Goal: Information Seeking & Learning: Learn about a topic

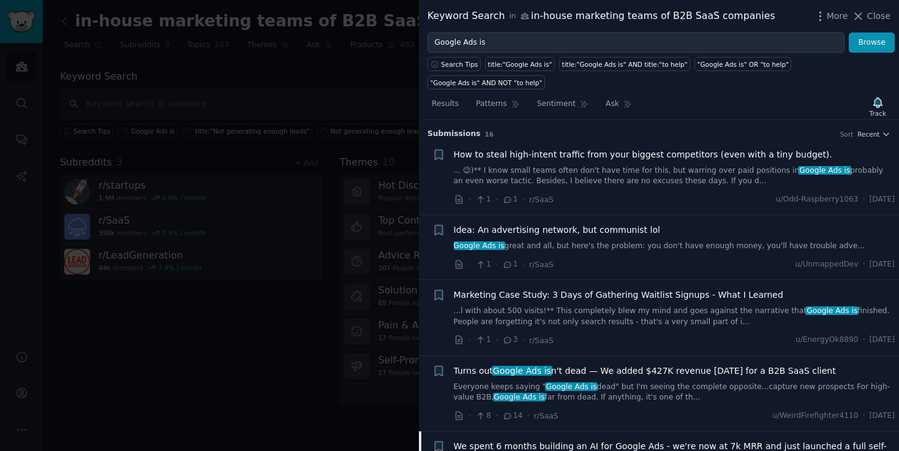
scroll to position [184, 0]
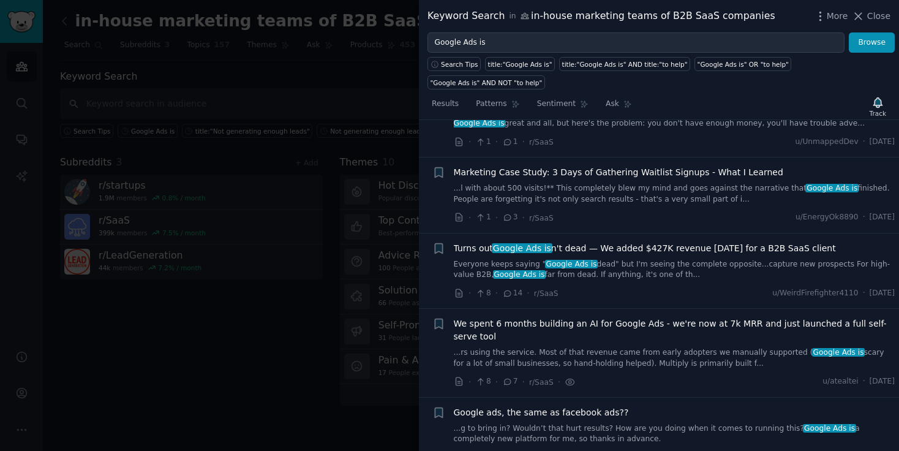
click at [583, 317] on span "We spent 6 months building an AI for Google Ads - we're now at 7k MRR and just …" at bounding box center [675, 330] width 442 height 26
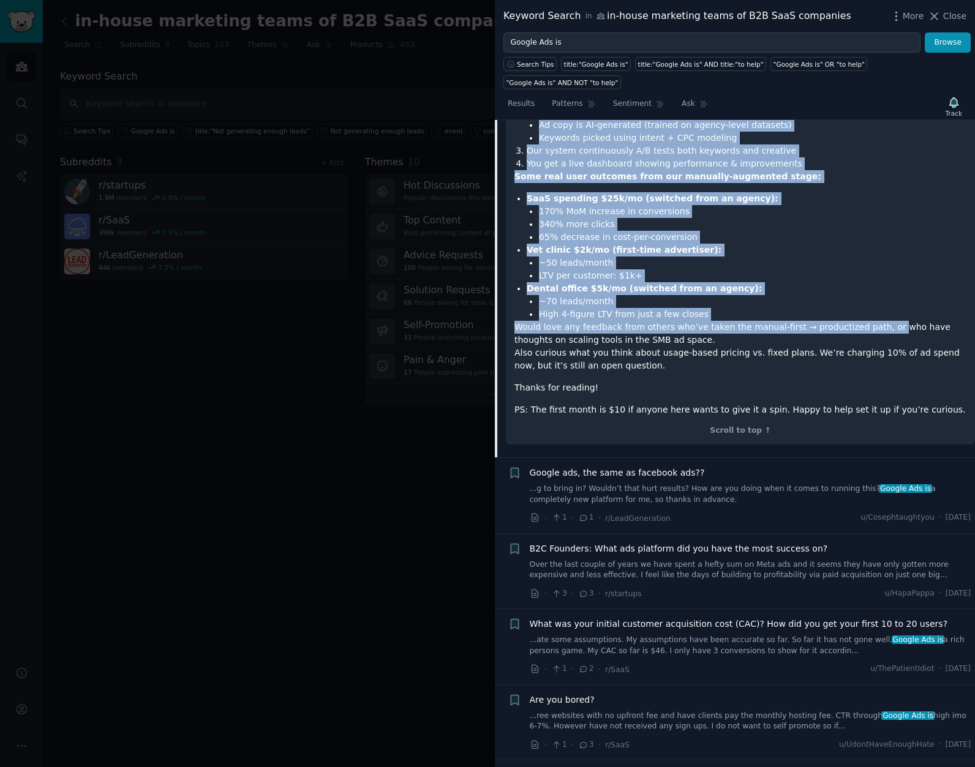
scroll to position [674, 0]
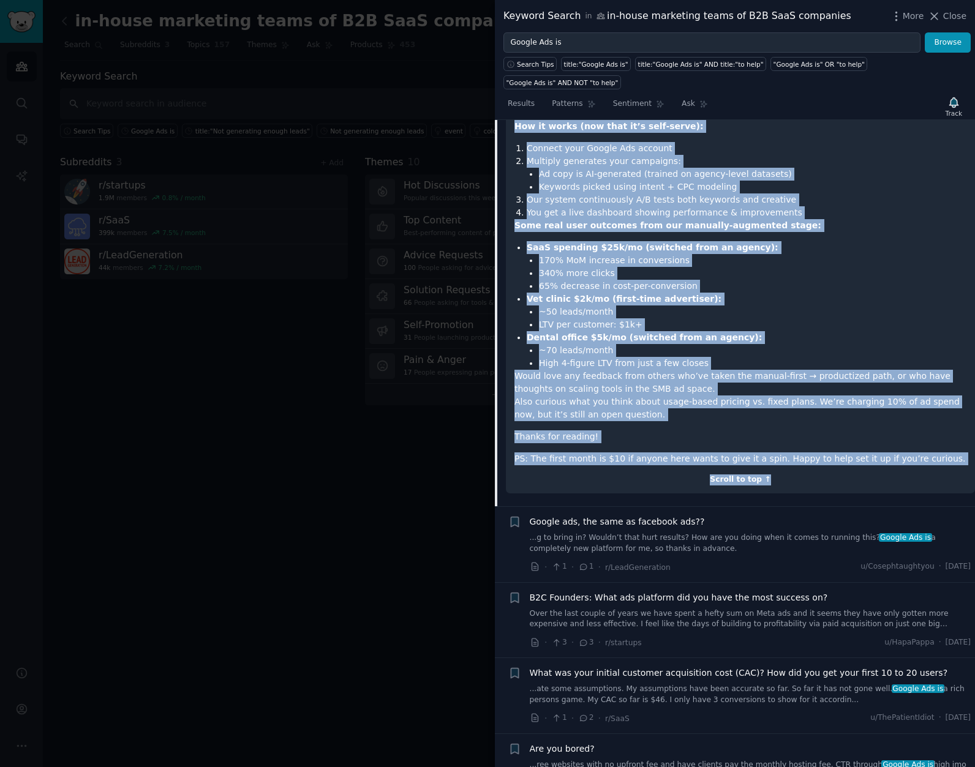
drag, startPoint x: 514, startPoint y: 426, endPoint x: 938, endPoint y: 450, distance: 424.5
click at [898, 445] on div "Hey SaaS folks, We just launched the self-serve version of Multiply ( trymultip…" at bounding box center [740, 196] width 469 height 596
copy div "Hey SaaS folks, We just launched the self-serve version of Multiply ( trymultip…"
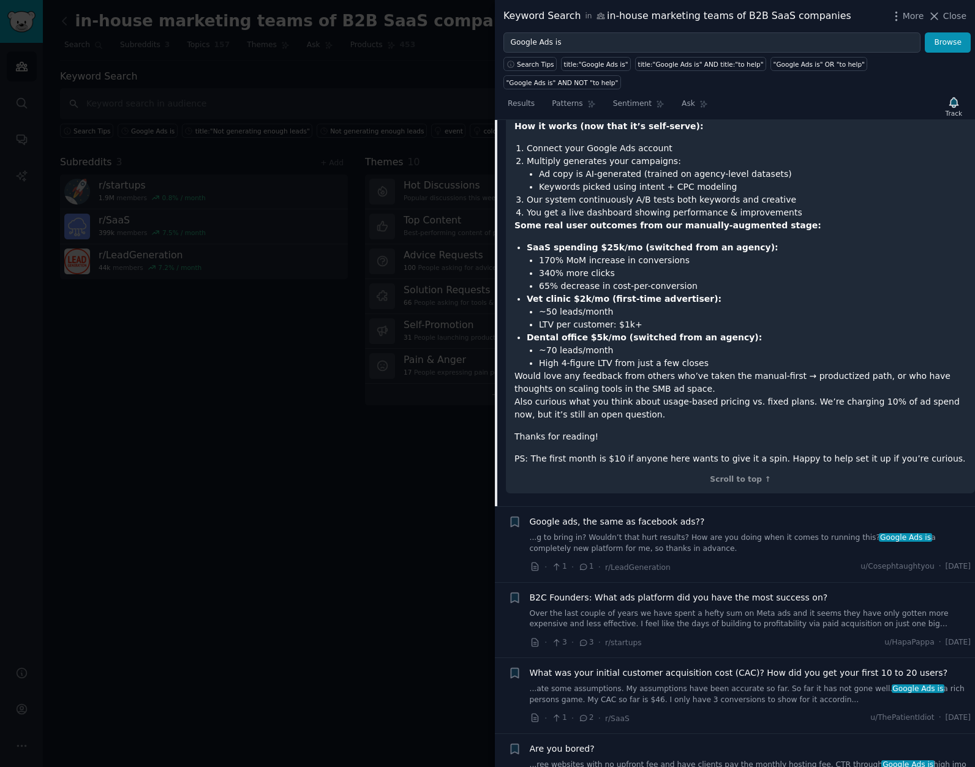
click at [420, 450] on div at bounding box center [487, 383] width 975 height 767
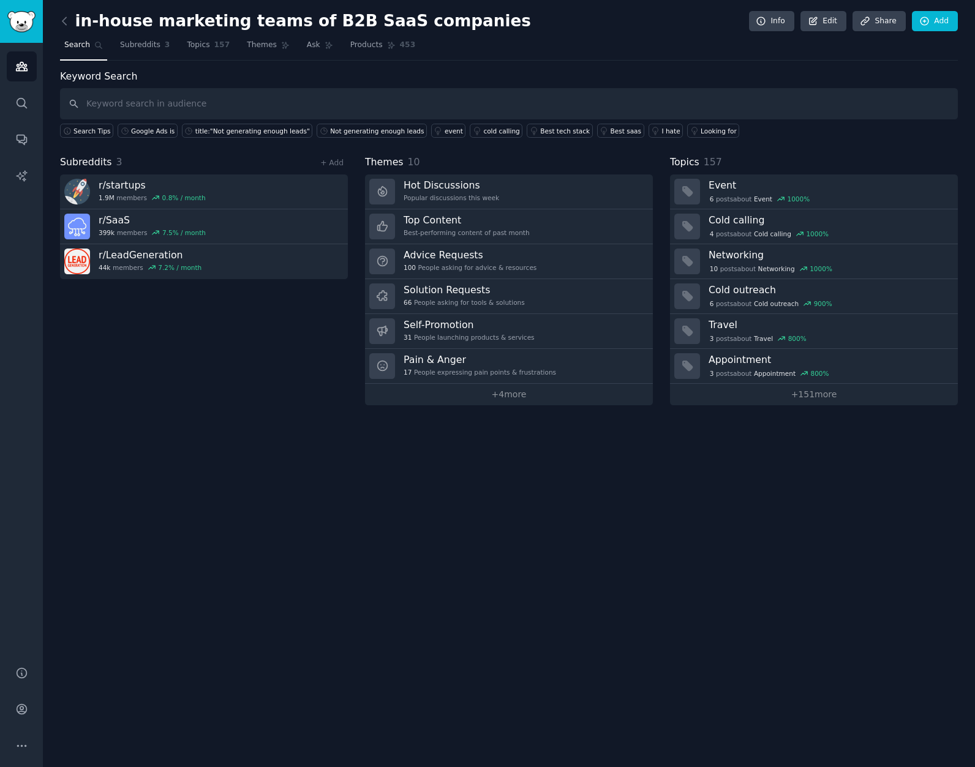
click at [853, 77] on div "Keyword Search Search Tips Google Ads is title:"Not generating enough leads" No…" at bounding box center [509, 103] width 898 height 69
drag, startPoint x: 614, startPoint y: 48, endPoint x: 664, endPoint y: 4, distance: 66.0
click at [614, 48] on nav "Search Subreddits 3 Topics 157 Themes Ask Products 453" at bounding box center [509, 48] width 898 height 25
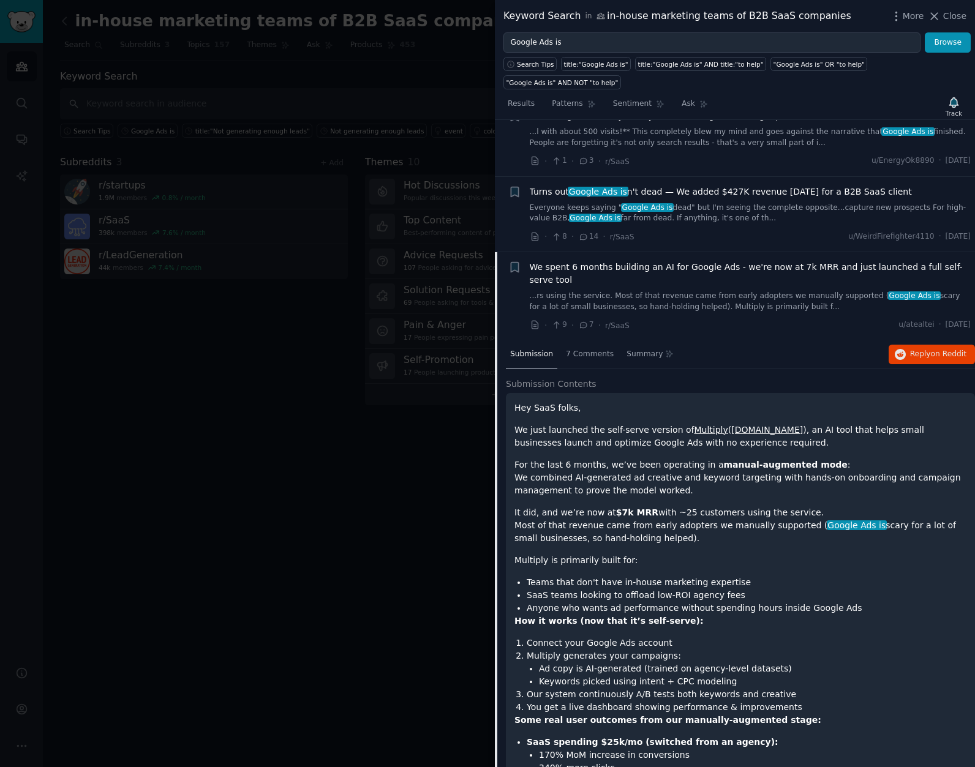
scroll to position [122, 0]
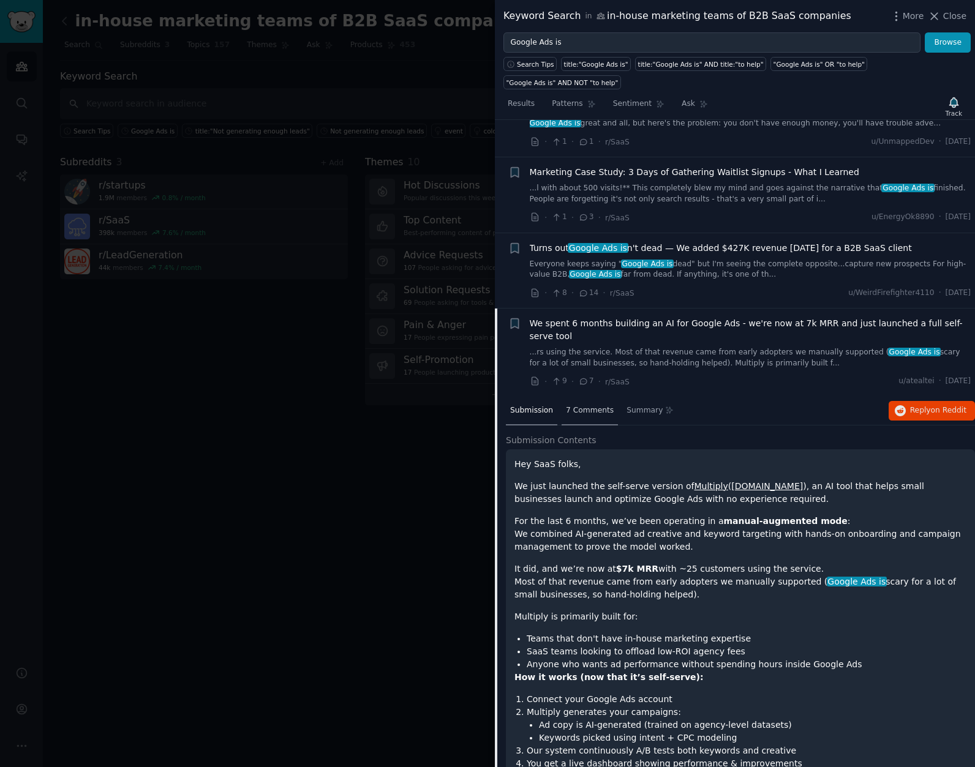
click at [576, 397] on div "7 Comments" at bounding box center [590, 411] width 56 height 29
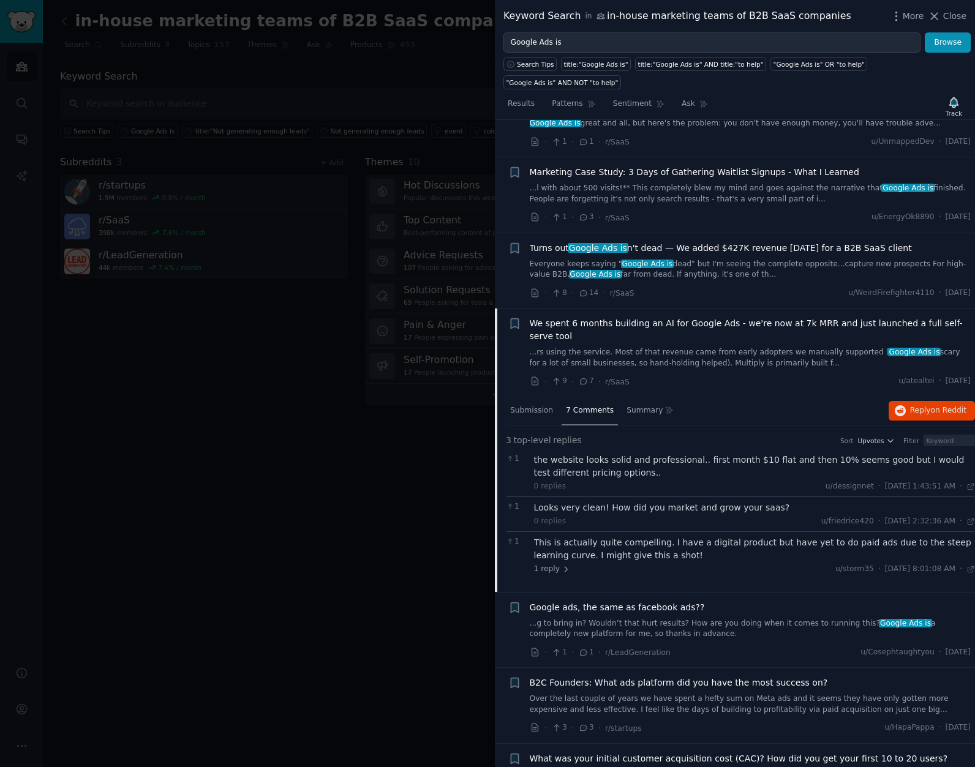
click at [604, 502] on div "Looks very clean! How did you market and grow your saas?" at bounding box center [755, 508] width 442 height 13
click at [601, 502] on div "Looks very clean! How did you market and grow your saas?" at bounding box center [755, 508] width 442 height 13
click at [542, 564] on span "1 reply" at bounding box center [552, 569] width 37 height 11
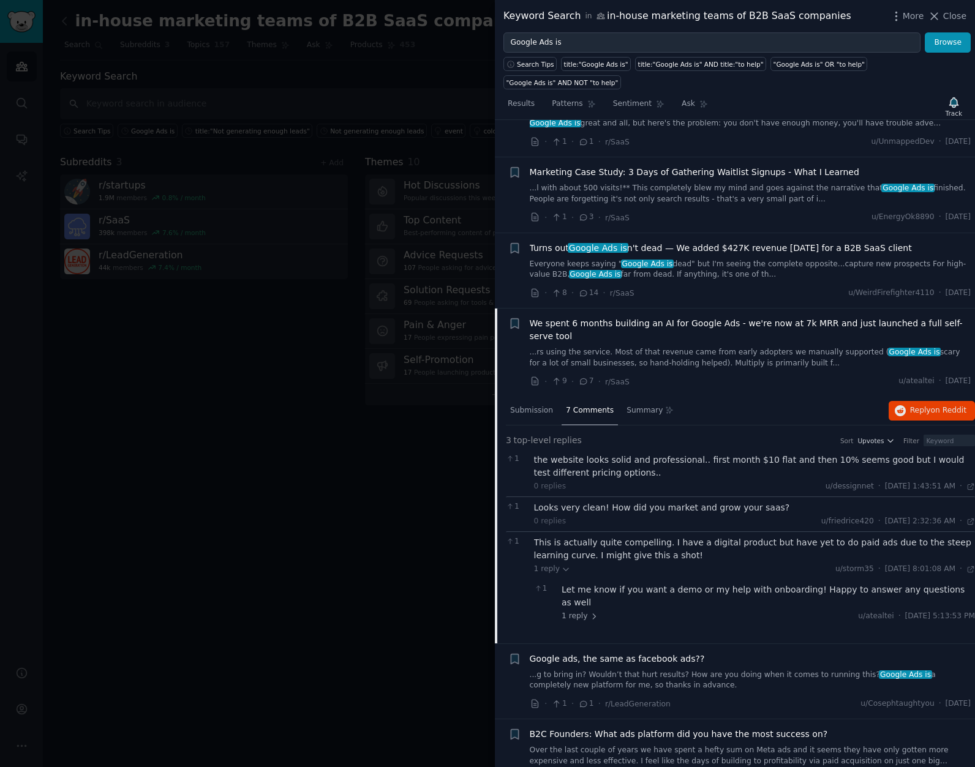
click at [598, 537] on div "This is actually quite compelling. I have a digital product but have yet to do …" at bounding box center [755, 550] width 442 height 26
click at [543, 564] on span "1 reply" at bounding box center [552, 569] width 37 height 11
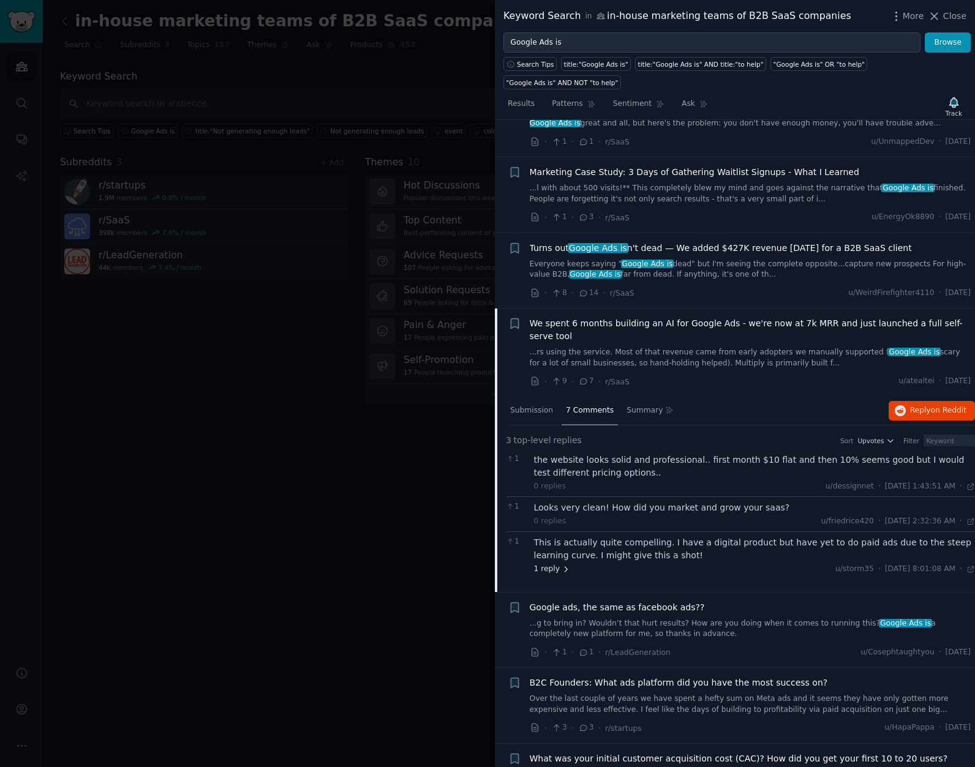
click at [543, 564] on span "1 reply" at bounding box center [552, 569] width 37 height 11
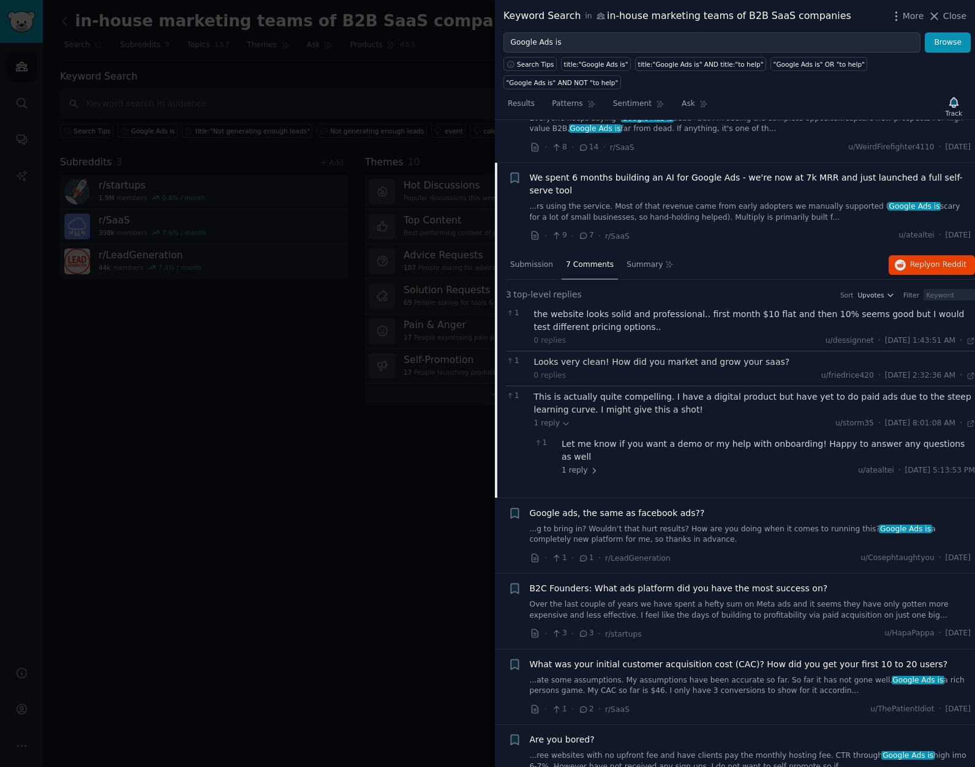
scroll to position [306, 0]
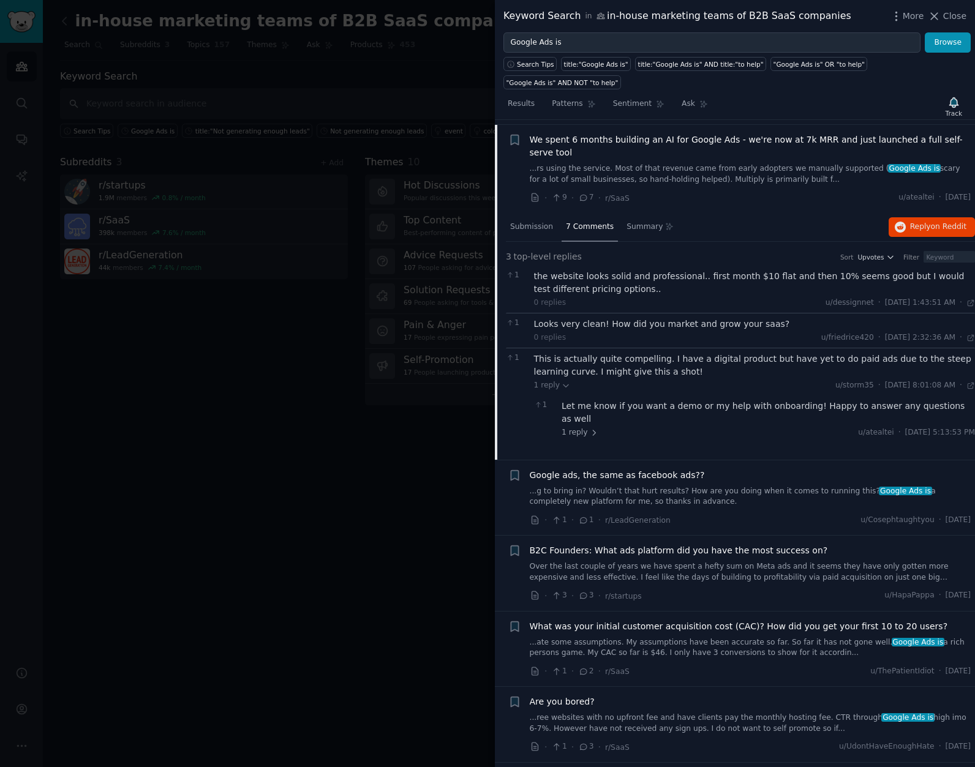
click at [567, 638] on link "...ate some assumptions. My assumptions have been accurate so far. So far it ha…" at bounding box center [751, 648] width 442 height 21
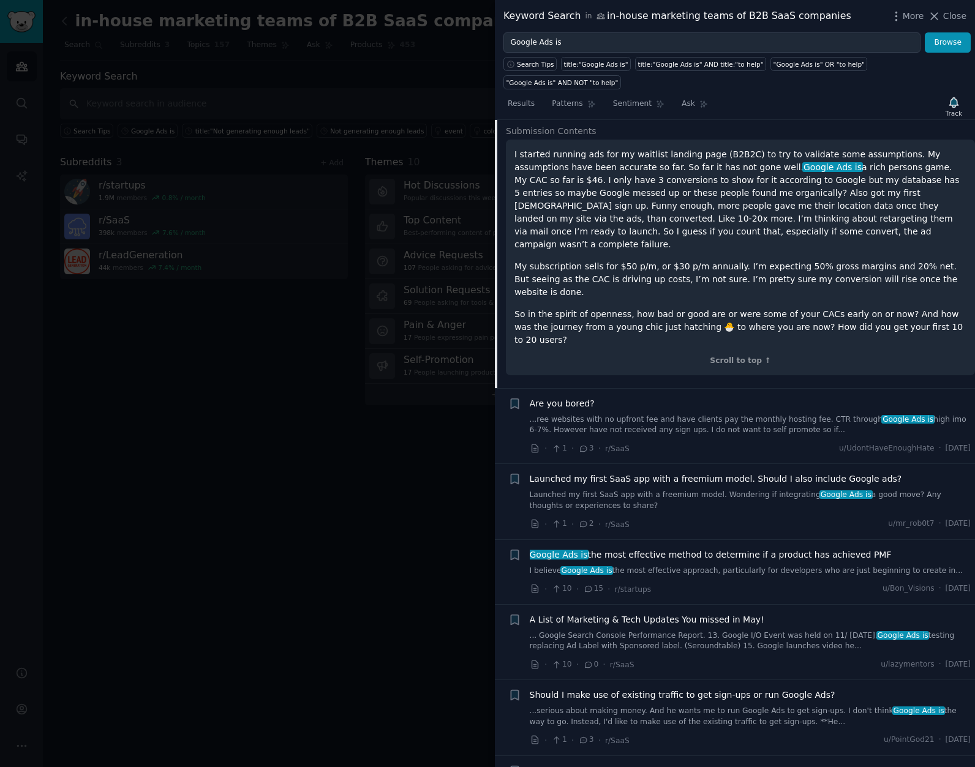
scroll to position [800, 0]
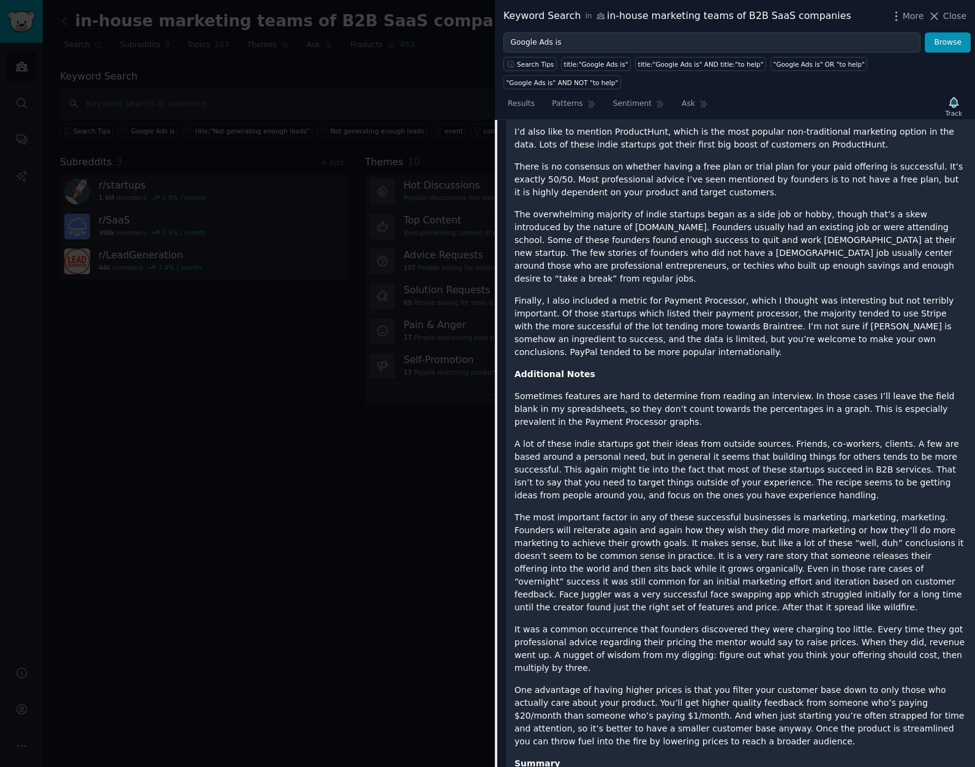
scroll to position [2525, 0]
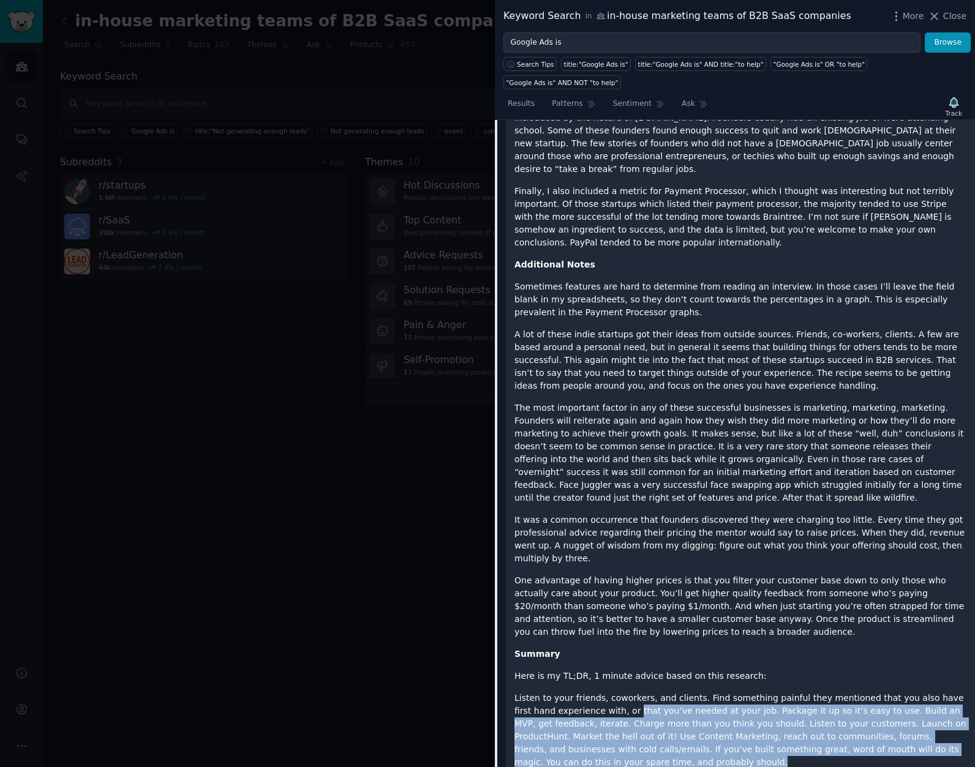
drag, startPoint x: 589, startPoint y: 557, endPoint x: 772, endPoint y: 661, distance: 210.7
click at [779, 692] on p "Listen to your friends, coworkers, and clients. Find something painful they men…" at bounding box center [740, 730] width 452 height 77
click at [589, 692] on p "Listen to your friends, coworkers, and clients. Find something painful they men…" at bounding box center [740, 730] width 452 height 77
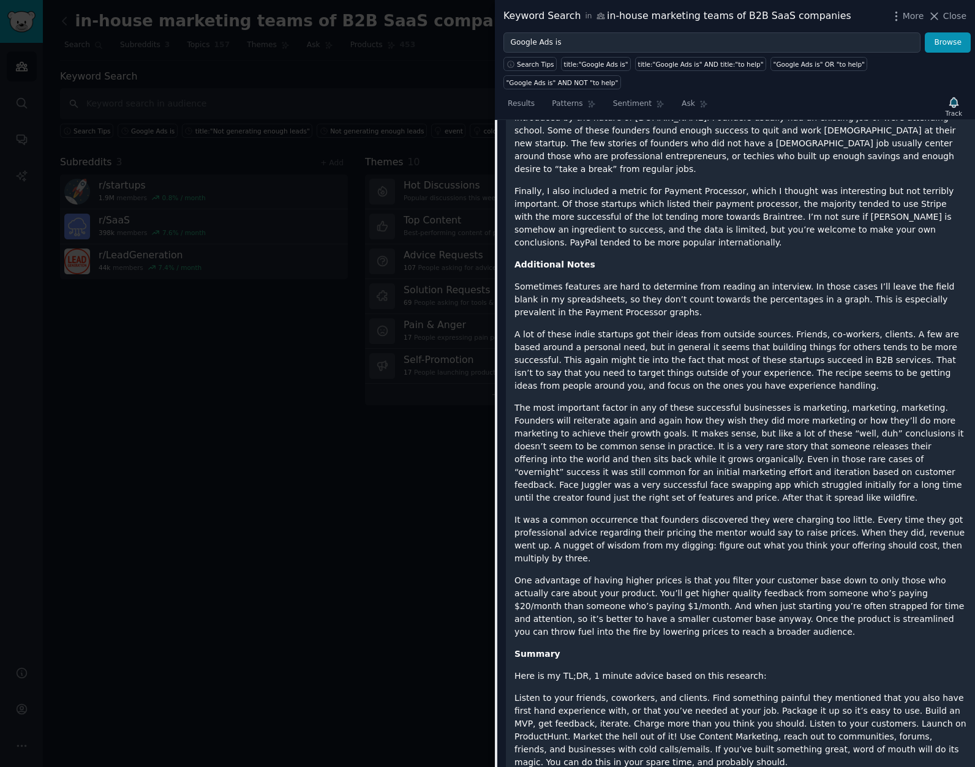
click at [589, 692] on p "Listen to your friends, coworkers, and clients. Find something painful they men…" at bounding box center [740, 730] width 452 height 77
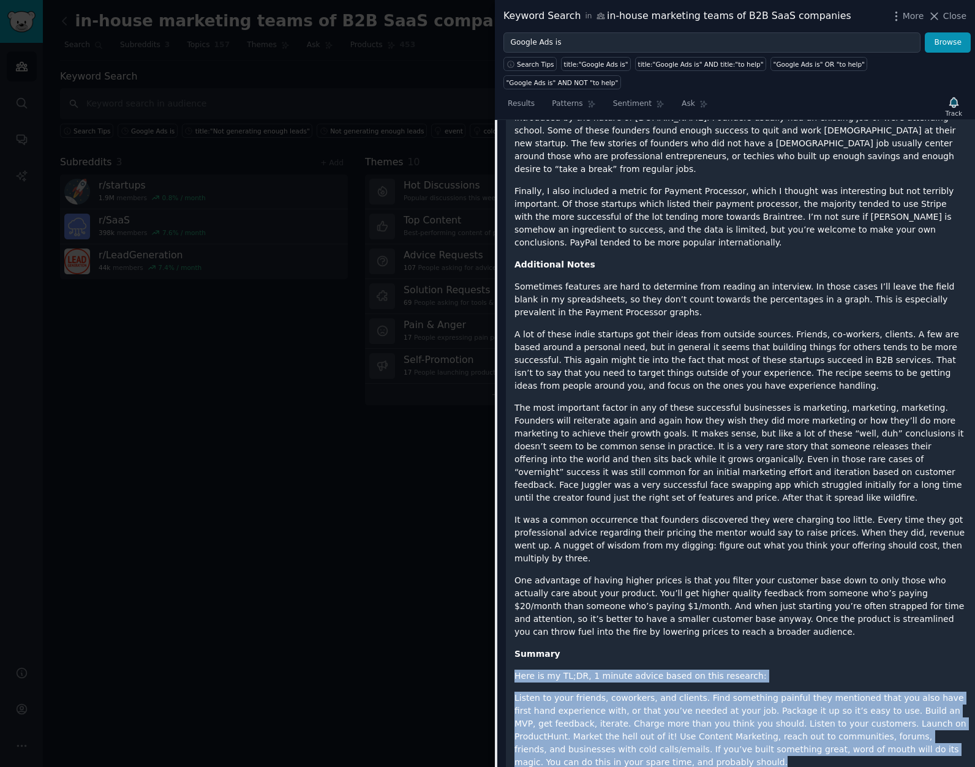
drag, startPoint x: 569, startPoint y: 605, endPoint x: 554, endPoint y: 562, distance: 45.9
